Goal: Information Seeking & Learning: Learn about a topic

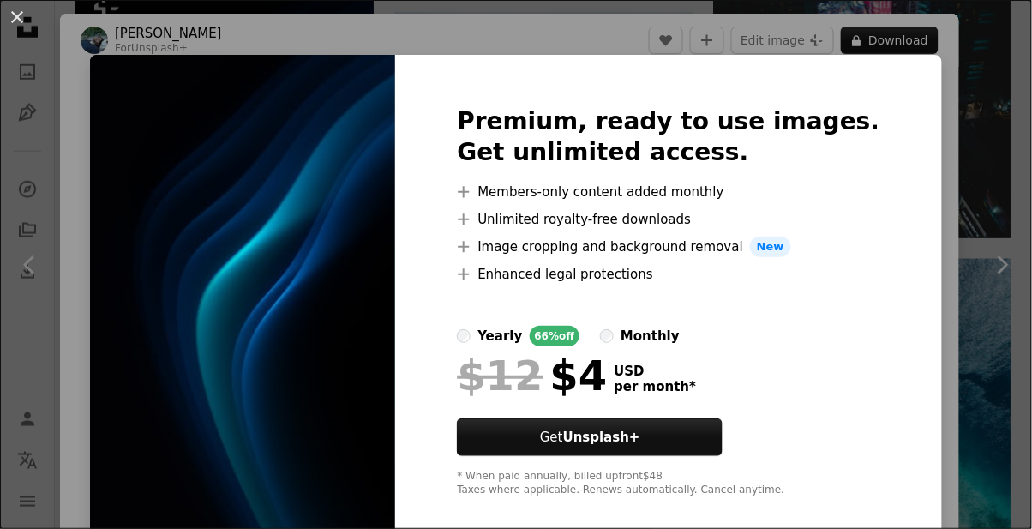
click at [208, 282] on img at bounding box center [242, 302] width 305 height 494
click at [199, 274] on img at bounding box center [242, 302] width 305 height 494
click at [195, 293] on img at bounding box center [242, 302] width 305 height 494
click at [207, 309] on img at bounding box center [242, 302] width 305 height 494
click at [210, 311] on img at bounding box center [242, 302] width 305 height 494
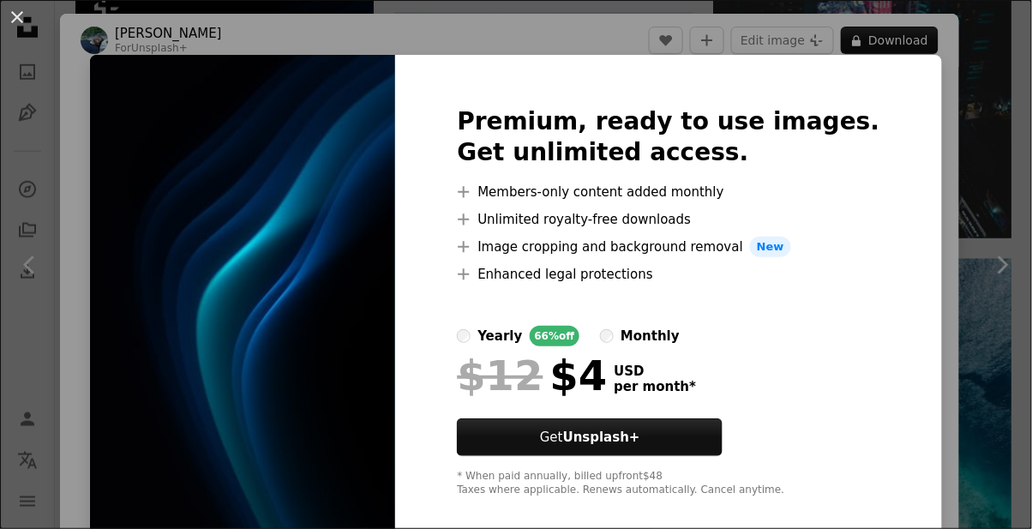
click at [848, 199] on div "Premium, ready to use images. Get unlimited access. A plus sign Members-only co…" at bounding box center [668, 302] width 546 height 494
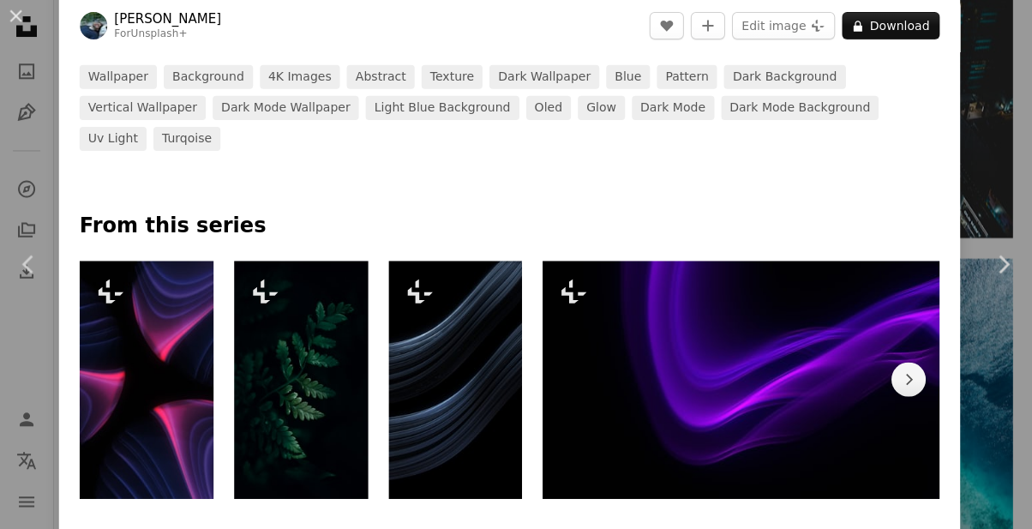
scroll to position [698, 0]
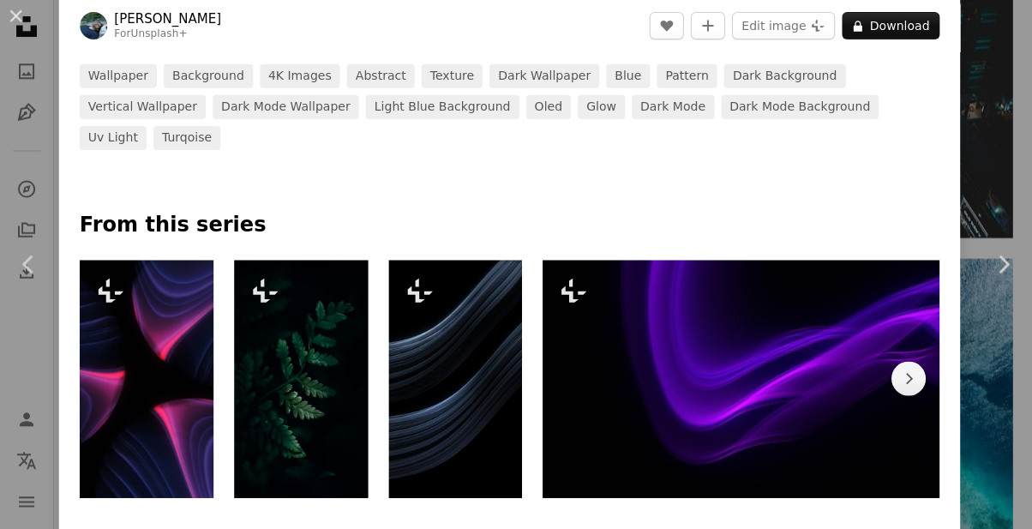
click at [905, 423] on div "Chevron right" at bounding box center [914, 379] width 48 height 237
click at [833, 400] on img at bounding box center [754, 379] width 422 height 237
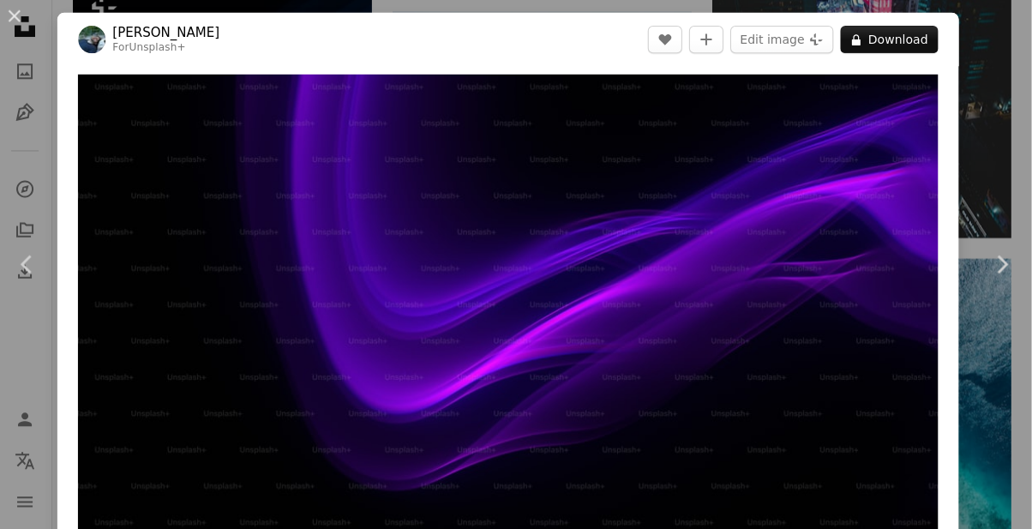
click at [17, 7] on button "An X shape" at bounding box center [17, 17] width 21 height 21
